Goal: Task Accomplishment & Management: Manage account settings

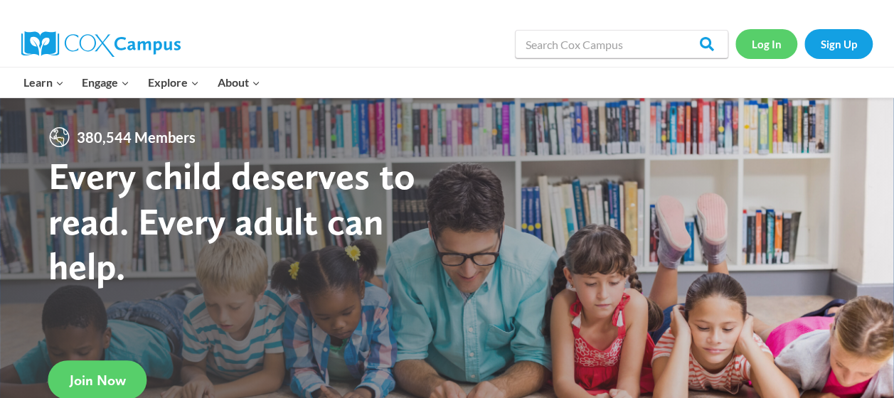
click at [766, 45] on link "Log In" at bounding box center [766, 43] width 62 height 29
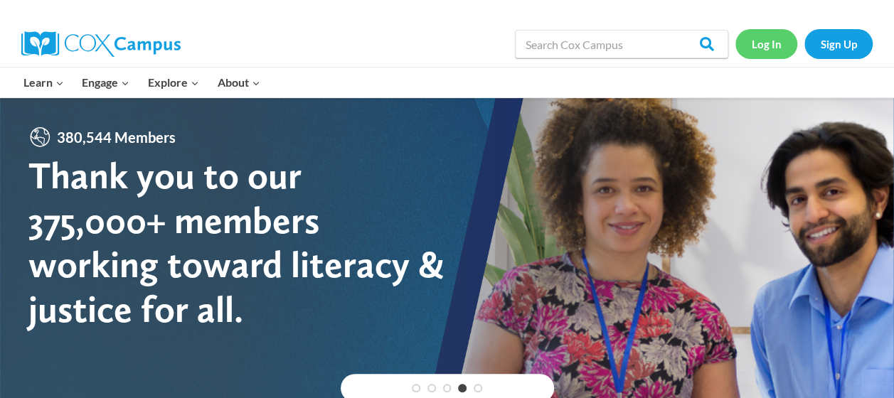
click at [767, 40] on link "Log In" at bounding box center [766, 43] width 62 height 29
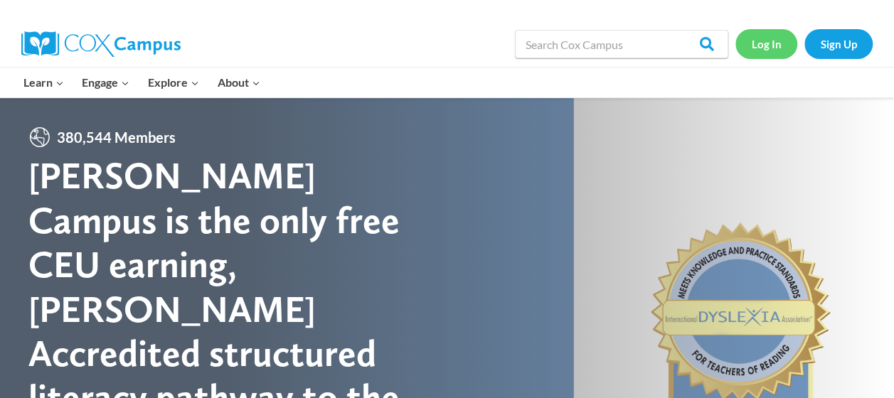
click at [763, 45] on link "Log In" at bounding box center [766, 43] width 62 height 29
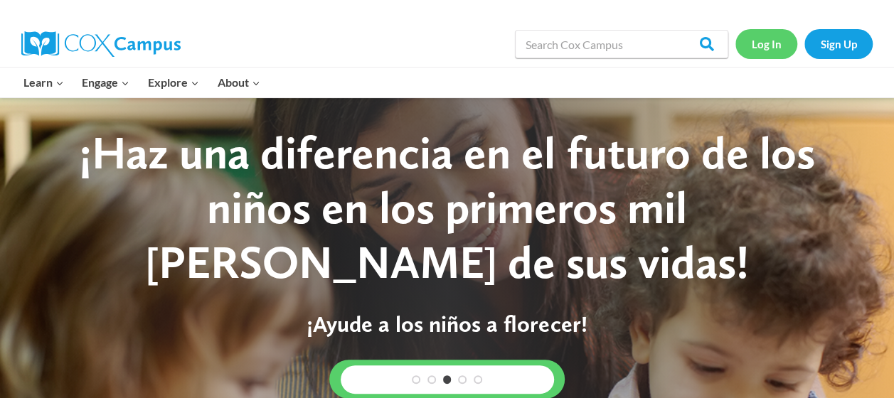
click at [763, 45] on link "Log In" at bounding box center [766, 43] width 62 height 29
click at [781, 44] on link "Log In" at bounding box center [766, 43] width 62 height 29
click at [777, 37] on link "Log In" at bounding box center [766, 43] width 62 height 29
click at [773, 61] on div "Log In Sign Up" at bounding box center [803, 43] width 137 height 45
click at [773, 38] on link "Log In" at bounding box center [766, 43] width 62 height 29
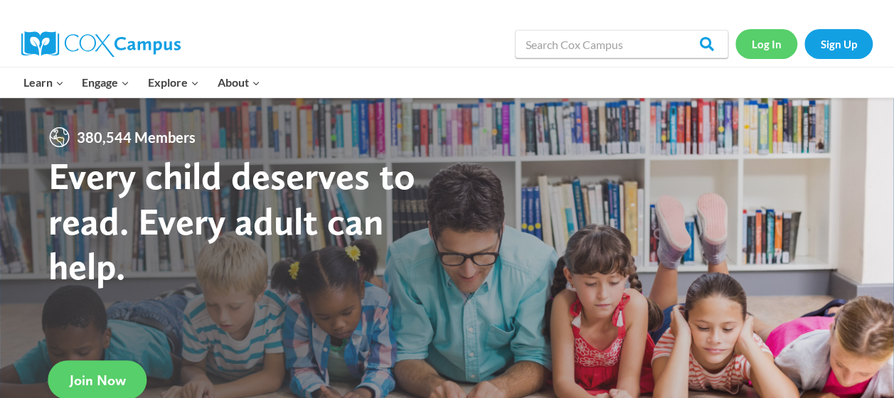
click at [767, 43] on link "Log In" at bounding box center [766, 43] width 62 height 29
